Goal: Find specific page/section: Find specific page/section

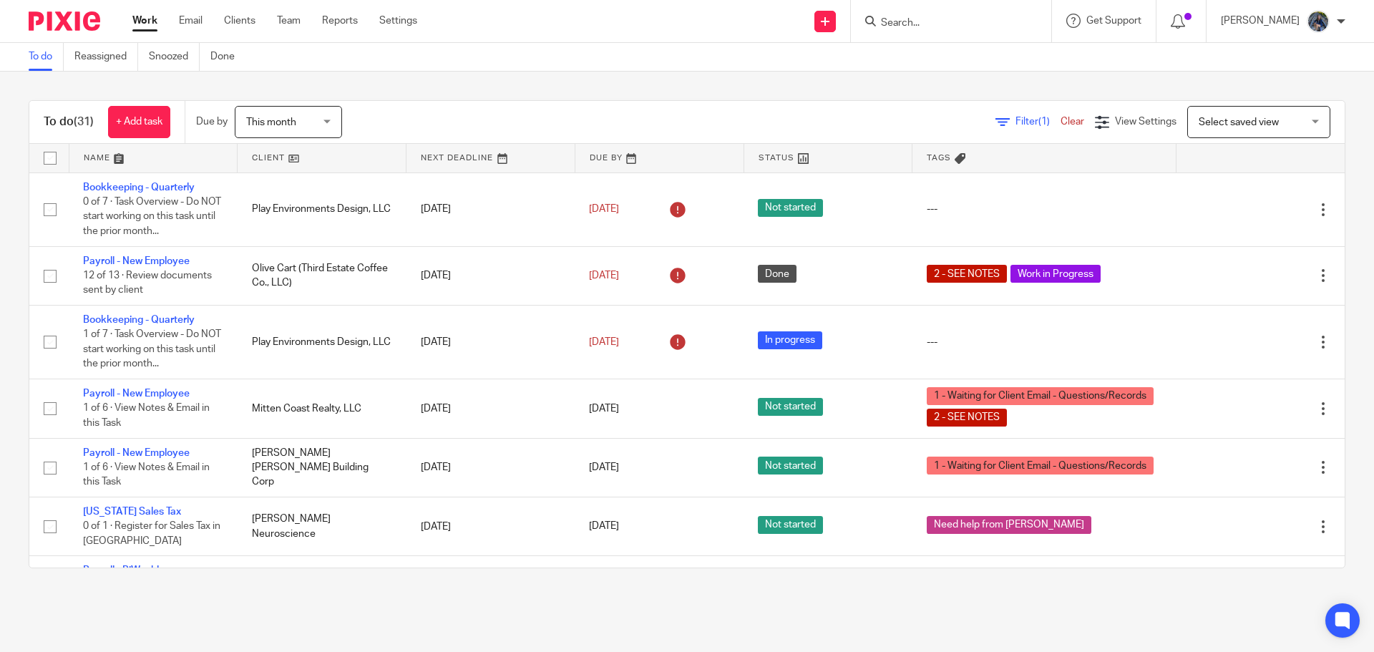
scroll to position [1432, 0]
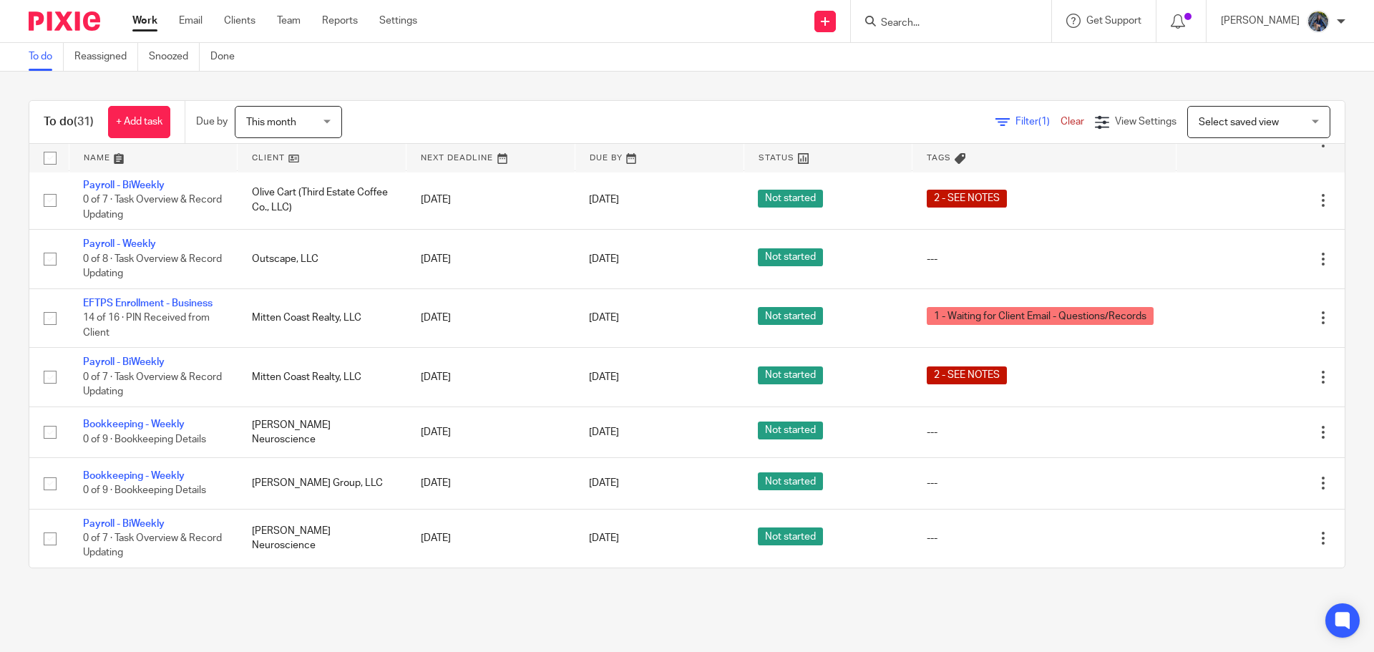
click at [941, 24] on input "Search" at bounding box center [944, 23] width 129 height 13
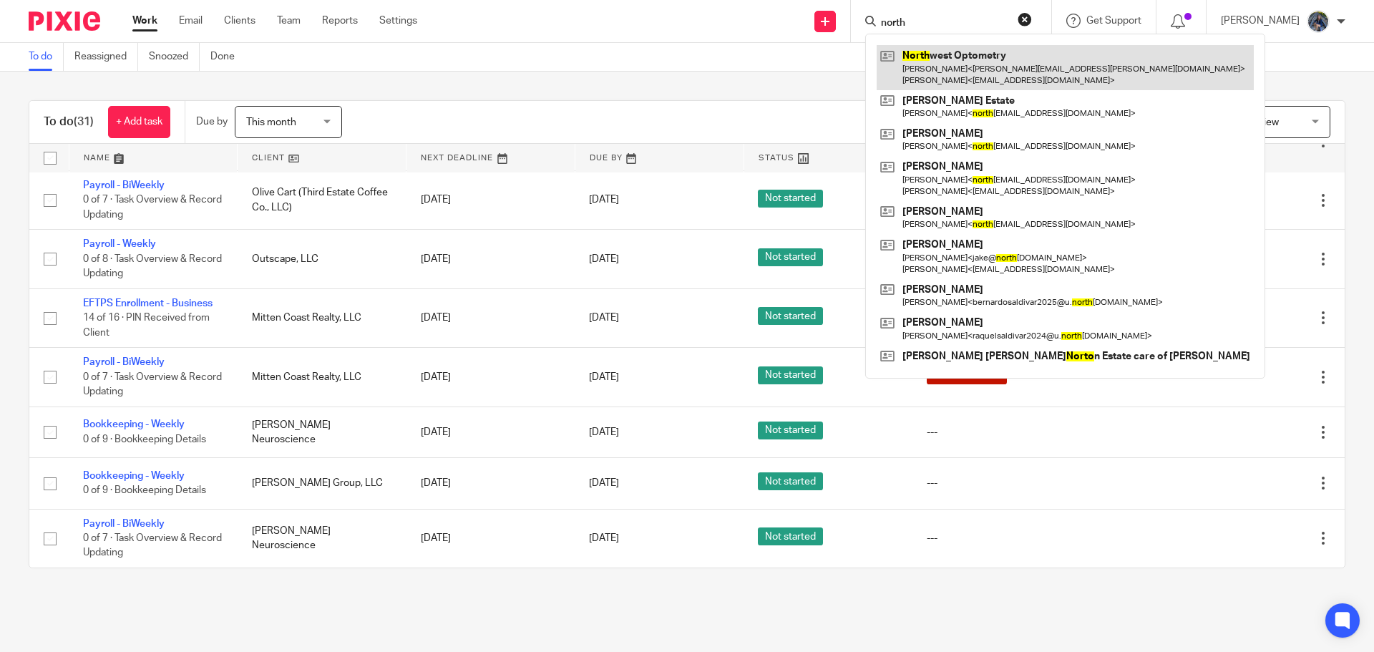
type input "north"
click at [968, 79] on link at bounding box center [1065, 67] width 377 height 44
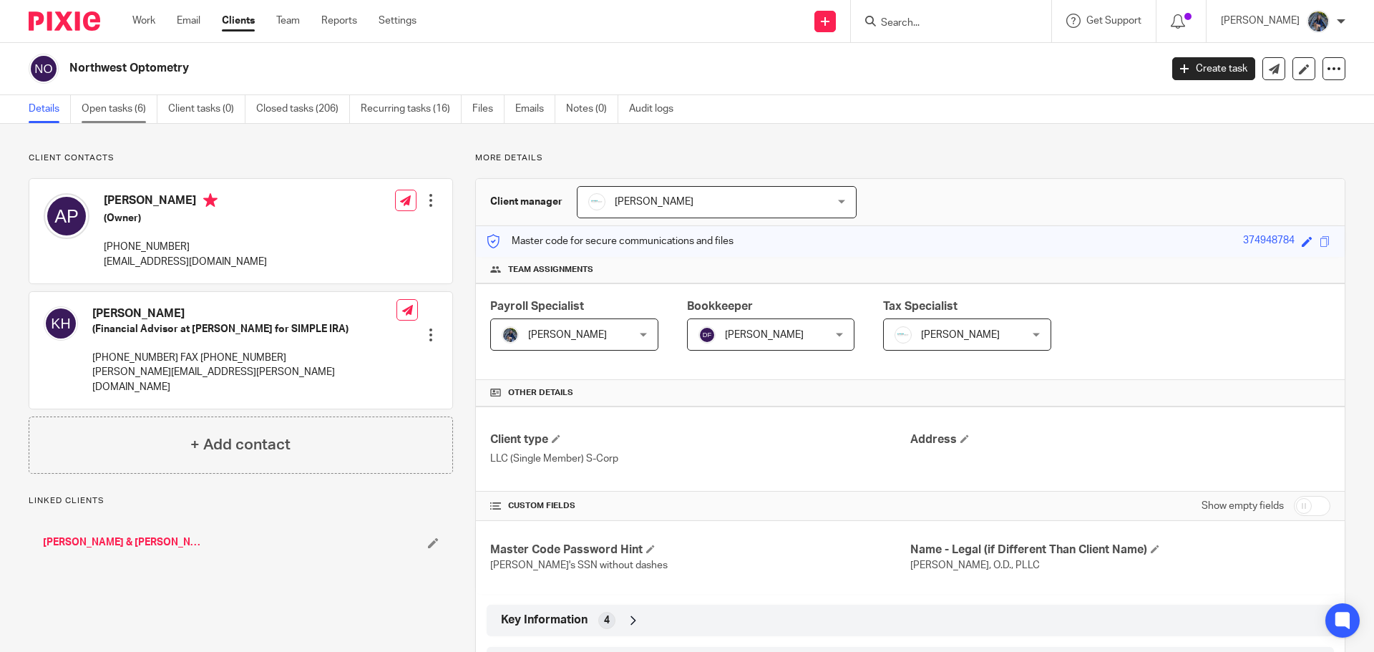
click at [99, 107] on link "Open tasks (6)" at bounding box center [120, 109] width 76 height 28
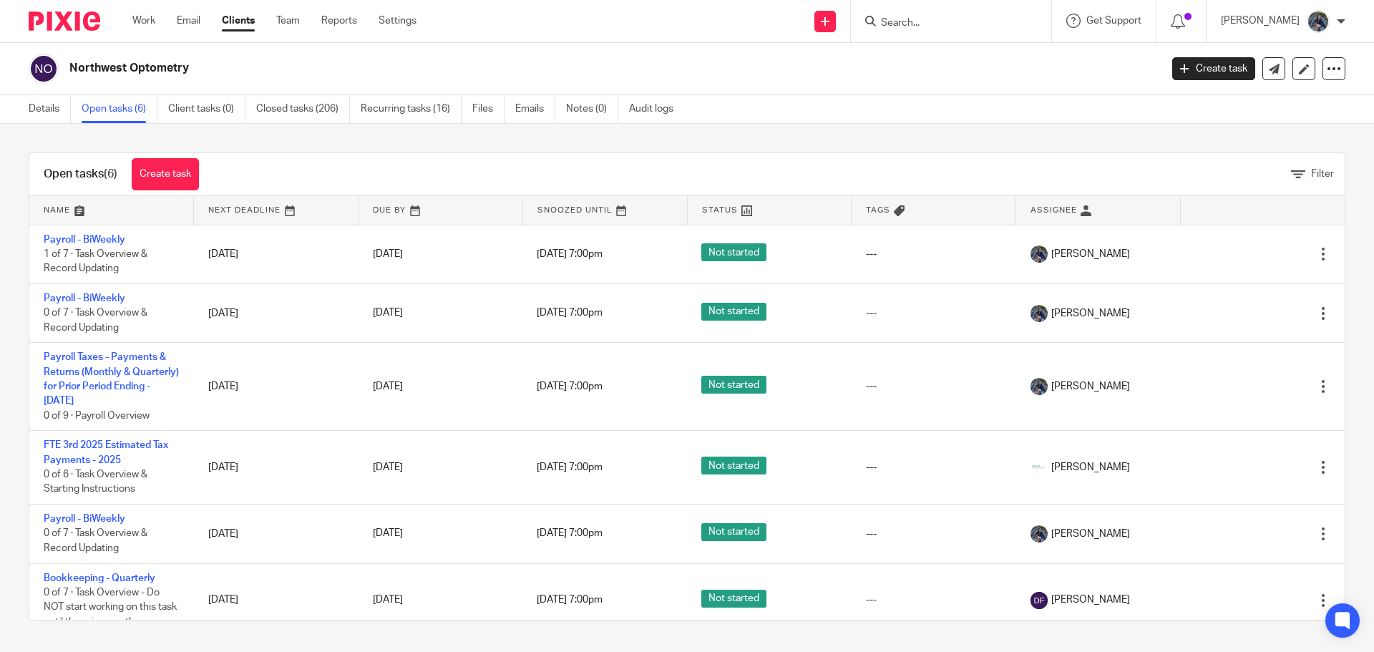
click at [192, 11] on div "Work Email Clients Team Reports Settings Work Email Clients Team Reports Settin…" at bounding box center [278, 21] width 320 height 42
